Goal: Task Accomplishment & Management: Use online tool/utility

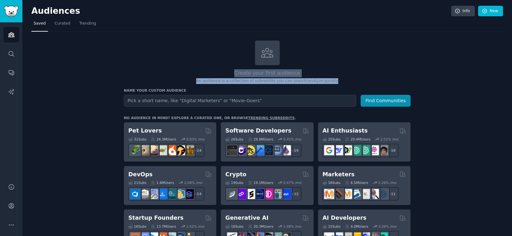
drag, startPoint x: 235, startPoint y: 72, endPoint x: 339, endPoint y: 83, distance: 103.8
click at [337, 82] on div "Create your first audience An audience is a collection of subreddits you can se…" at bounding box center [267, 62] width 286 height 43
click at [346, 75] on h2 "Create your first audience" at bounding box center [267, 73] width 286 height 8
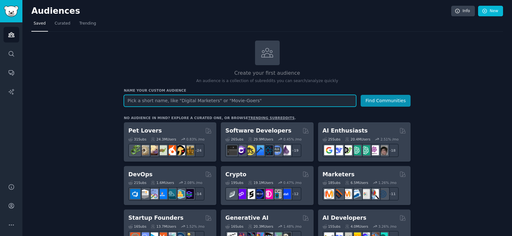
click at [278, 99] on input "text" at bounding box center [240, 101] width 232 height 12
click at [360, 95] on button "Find Communities" at bounding box center [385, 101] width 50 height 12
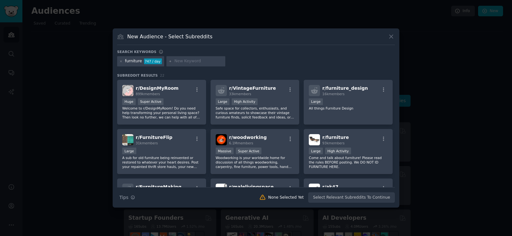
click at [131, 38] on h3 "New Audience - Select Subreddits" at bounding box center [169, 36] width 85 height 7
click at [149, 37] on h3 "New Audience - Select Subreddits" at bounding box center [169, 36] width 85 height 7
click at [390, 39] on icon at bounding box center [390, 36] width 7 height 7
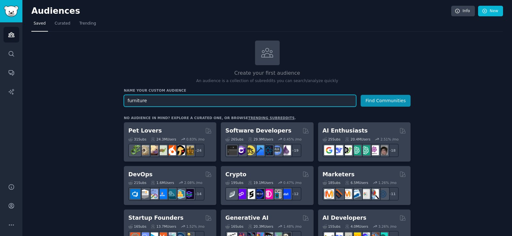
click at [185, 100] on input "furniture" at bounding box center [240, 101] width 232 height 12
type input "amazon finds"
click at [360, 95] on button "Find Communities" at bounding box center [385, 101] width 50 height 12
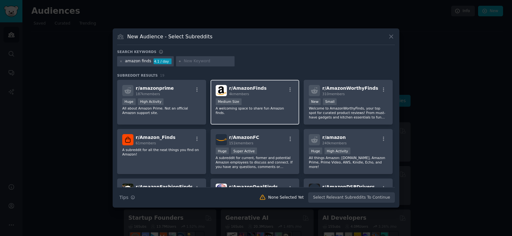
click at [271, 99] on div "1000 - 10,000 members Medium Size" at bounding box center [254, 102] width 79 height 8
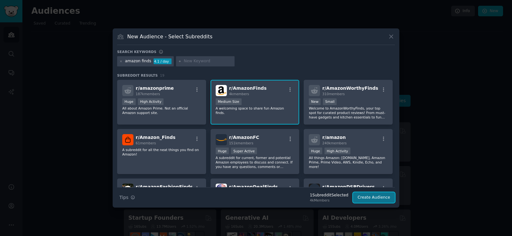
click at [371, 200] on button "Create Audience" at bounding box center [374, 197] width 42 height 11
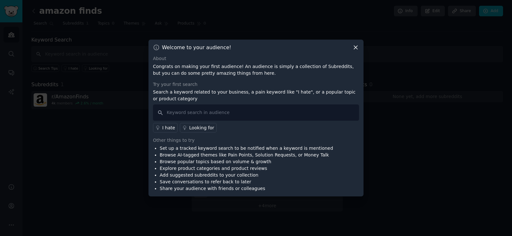
click at [355, 48] on icon at bounding box center [356, 48] width 4 height 4
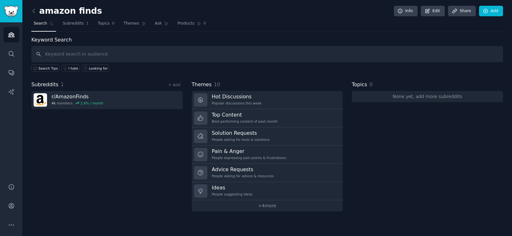
click at [106, 43] on div "Keyword Search Search Tips I hate Looking for" at bounding box center [266, 54] width 471 height 36
click at [103, 25] on span "Topics" at bounding box center [104, 24] width 12 height 6
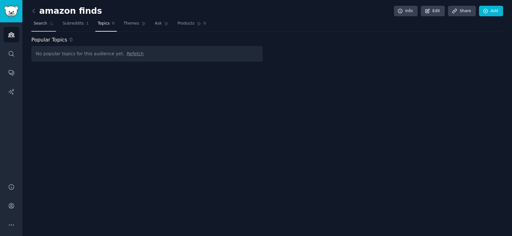
click at [41, 25] on span "Search" at bounding box center [40, 24] width 13 height 6
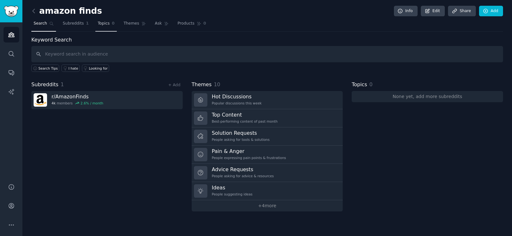
click at [103, 24] on span "Topics" at bounding box center [104, 24] width 12 height 6
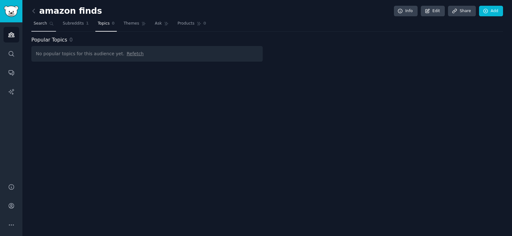
click at [38, 21] on span "Search" at bounding box center [40, 24] width 13 height 6
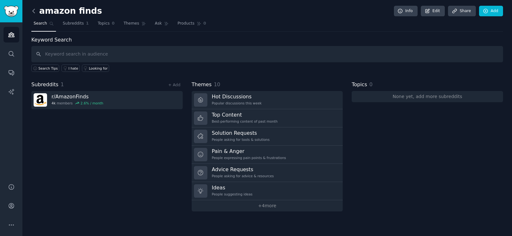
click at [34, 10] on icon at bounding box center [33, 11] width 7 height 7
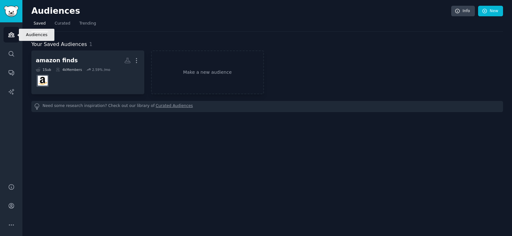
click at [14, 36] on icon "Sidebar" at bounding box center [11, 34] width 7 height 7
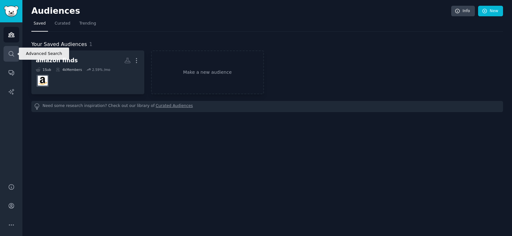
click at [11, 53] on icon "Sidebar" at bounding box center [11, 54] width 7 height 7
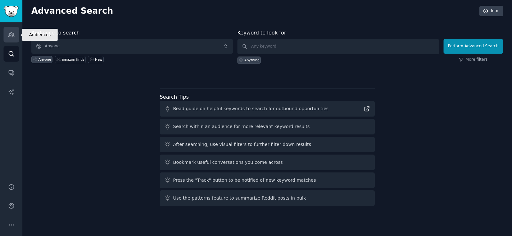
click at [7, 37] on link "Audiences" at bounding box center [12, 35] width 16 height 16
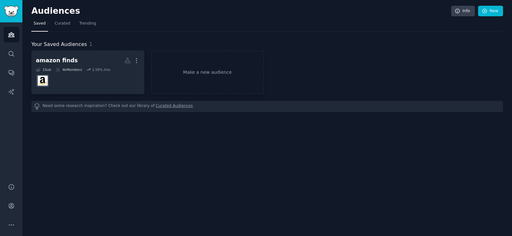
click at [45, 9] on h2 "Audiences" at bounding box center [240, 11] width 419 height 10
click at [219, 75] on link "Make a new audience" at bounding box center [207, 73] width 113 height 44
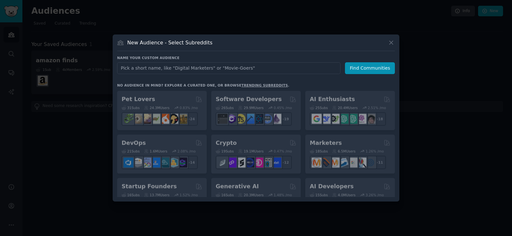
click at [456, 71] on div at bounding box center [256, 118] width 512 height 236
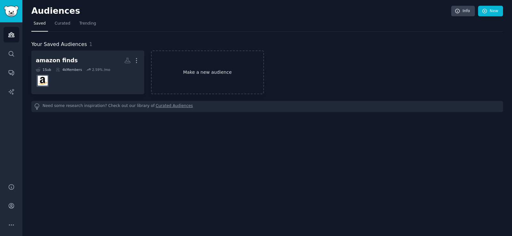
click at [188, 73] on link "Make a new audience" at bounding box center [207, 73] width 113 height 44
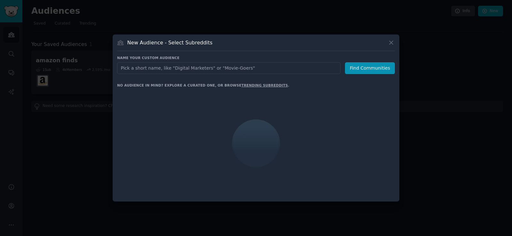
click at [284, 71] on input "text" at bounding box center [228, 68] width 223 height 12
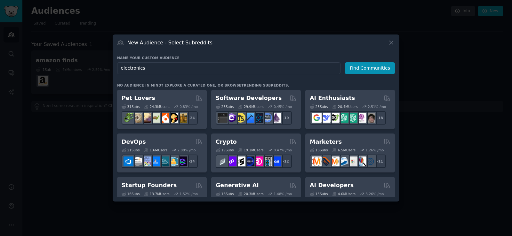
type input "electronics"
click button "Find Communities" at bounding box center [370, 68] width 50 height 12
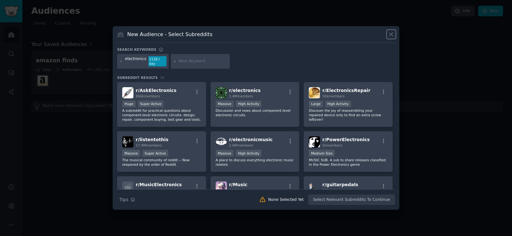
click at [391, 38] on icon at bounding box center [390, 34] width 7 height 7
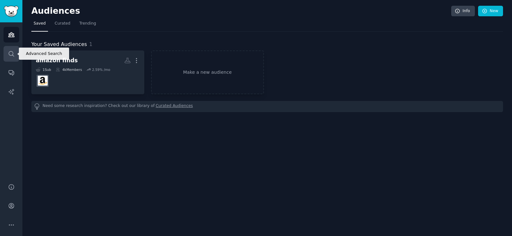
click at [12, 57] on link "Search" at bounding box center [12, 54] width 16 height 16
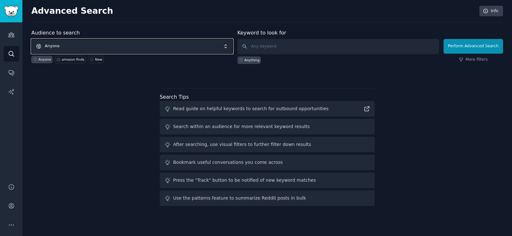
click at [111, 44] on span "Anyone" at bounding box center [131, 46] width 201 height 15
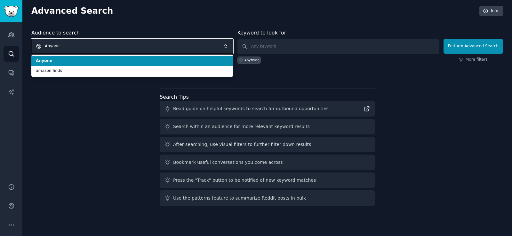
click at [111, 44] on span "Anyone" at bounding box center [131, 46] width 201 height 15
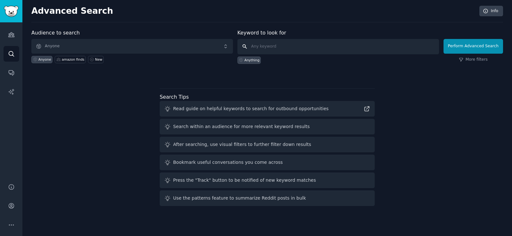
click at [292, 44] on input "text" at bounding box center [337, 46] width 201 height 15
type input "electronics"
click button "Perform Advanced Search" at bounding box center [472, 46] width 59 height 15
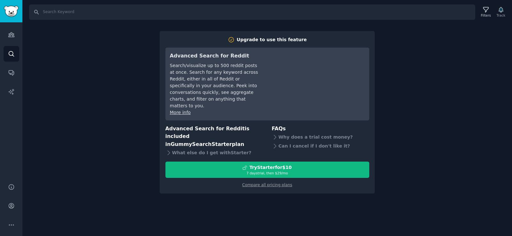
click at [438, 100] on div "Search Filters Track Upgrade to use this feature Advanced Search for Reddit Sea…" at bounding box center [266, 118] width 489 height 236
